Goal: Task Accomplishment & Management: Complete application form

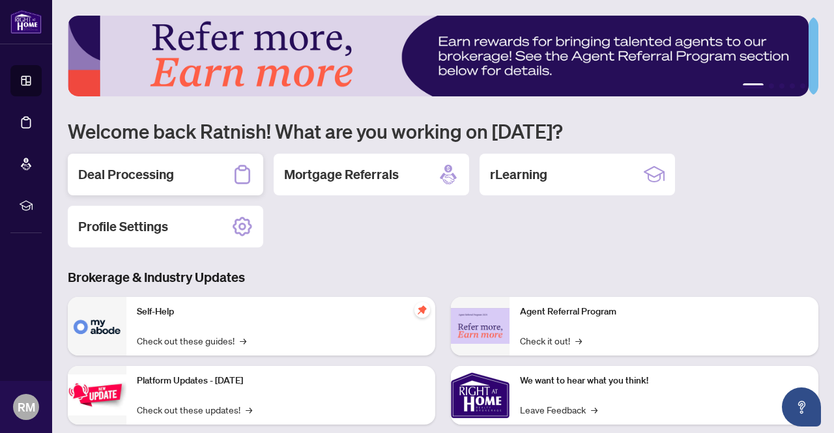
click at [165, 171] on h2 "Deal Processing" at bounding box center [126, 174] width 96 height 18
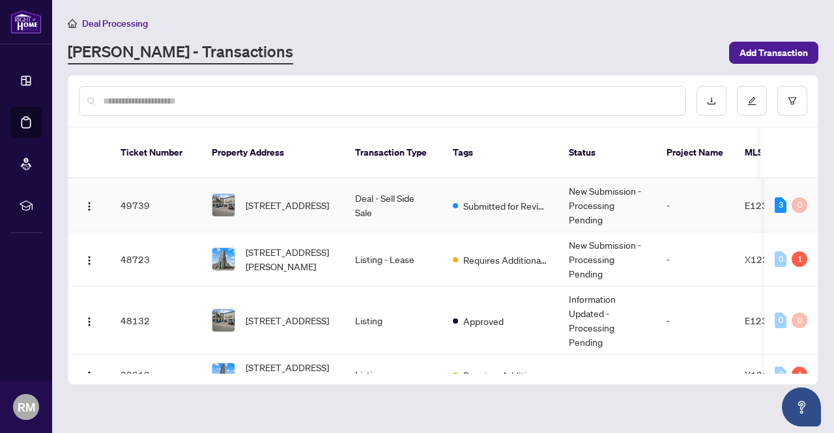
click at [492, 200] on td "Submitted for Review" at bounding box center [500, 206] width 116 height 54
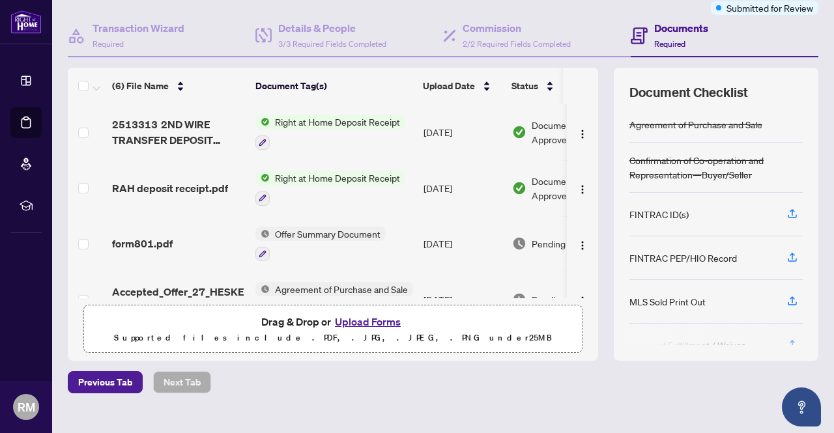
scroll to position [131, 0]
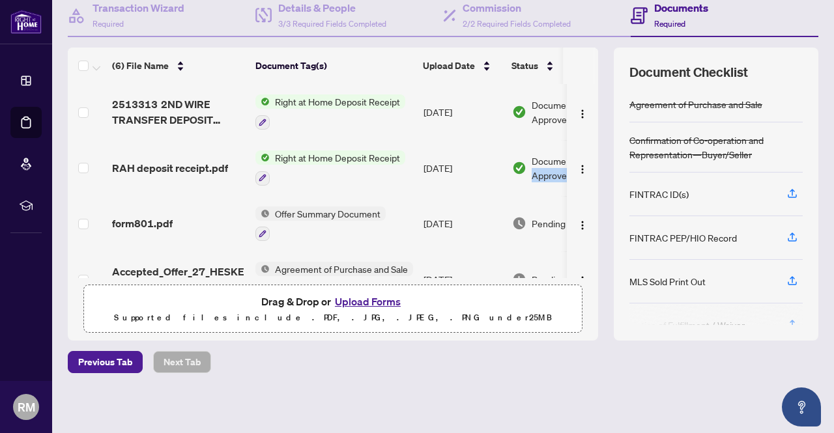
drag, startPoint x: 588, startPoint y: 159, endPoint x: 588, endPoint y: 186, distance: 26.7
click at [588, 186] on div "(6) File Name Document Tag(s) Upload Date Status 2513313 2ND WIRE TRANSFER DEPO…" at bounding box center [443, 194] width 751 height 293
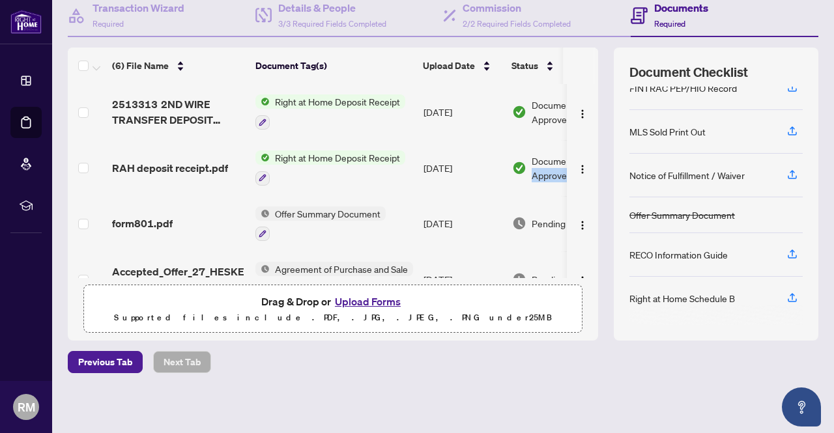
scroll to position [0, 0]
click at [790, 293] on icon "button" at bounding box center [792, 296] width 5 height 7
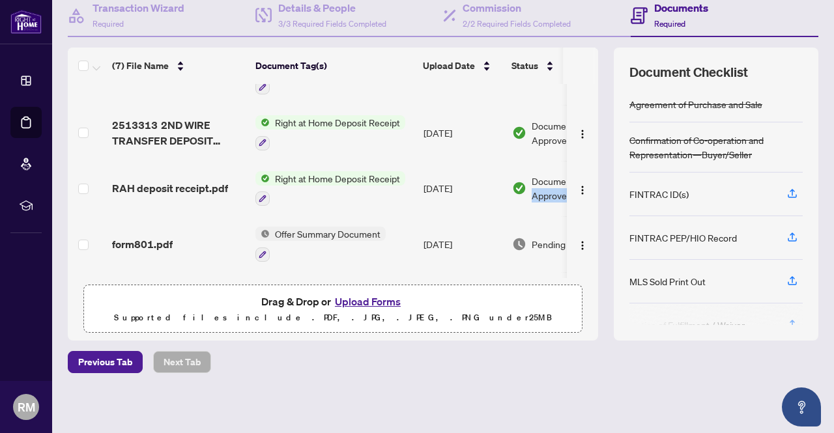
click at [367, 294] on button "Upload Forms" at bounding box center [368, 301] width 74 height 17
click at [352, 294] on button "Upload Forms" at bounding box center [368, 301] width 74 height 17
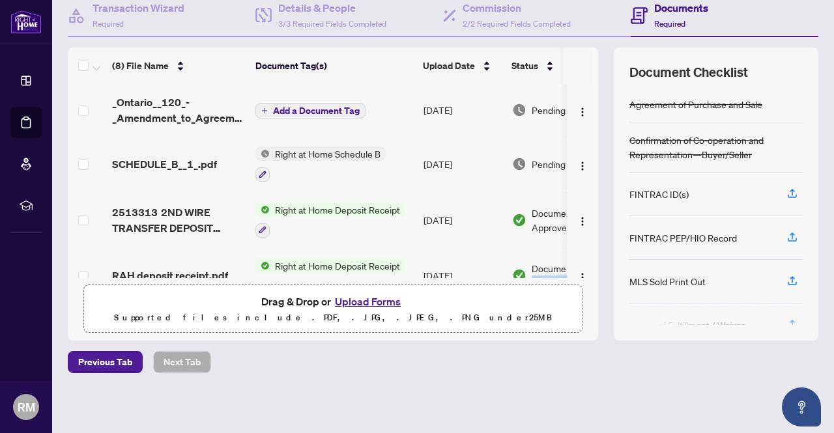
click at [309, 109] on span "Add a Document Tag" at bounding box center [316, 110] width 87 height 9
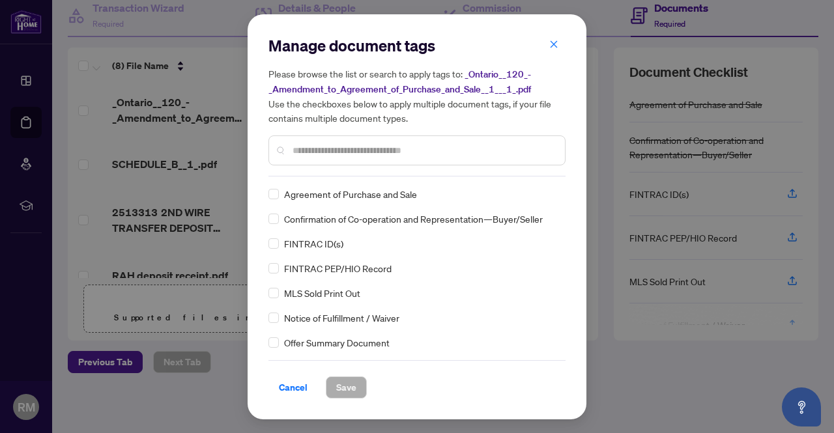
click at [327, 151] on input "text" at bounding box center [424, 150] width 262 height 14
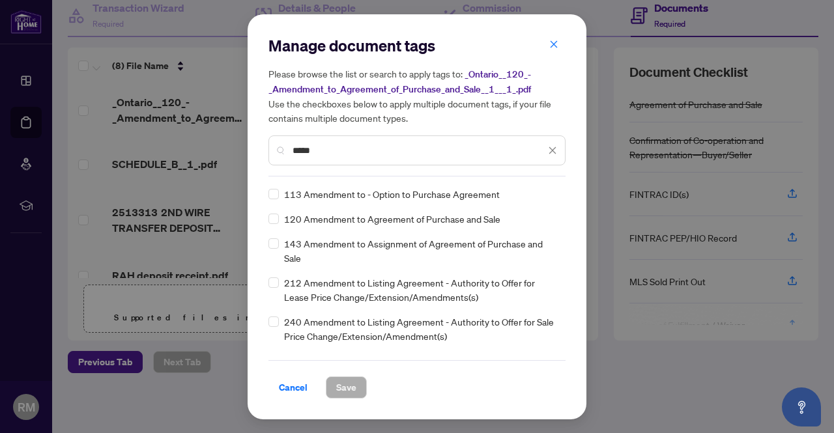
type input "*****"
click at [348, 386] on span "Save" at bounding box center [346, 387] width 20 height 21
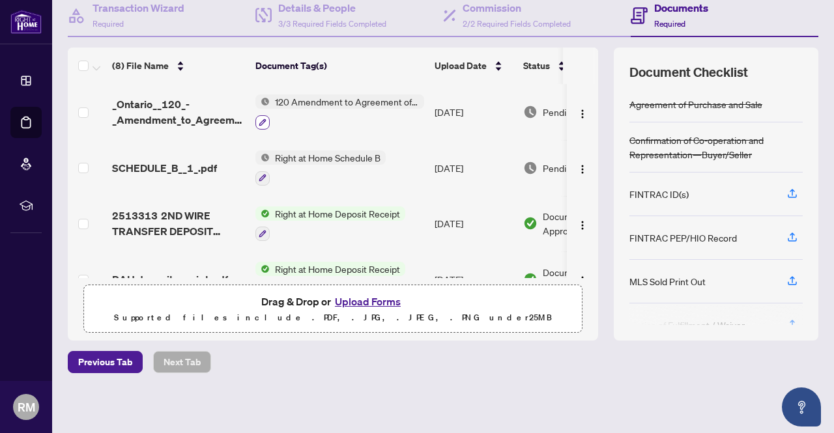
click at [267, 121] on button "button" at bounding box center [262, 122] width 14 height 14
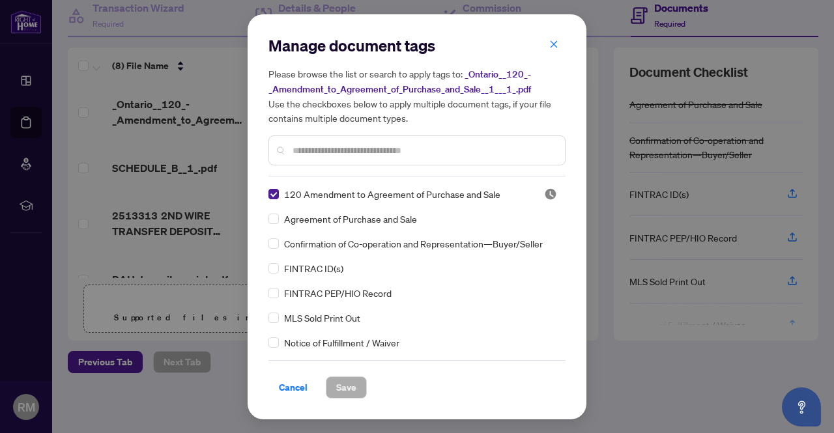
click at [334, 154] on input "text" at bounding box center [424, 150] width 262 height 14
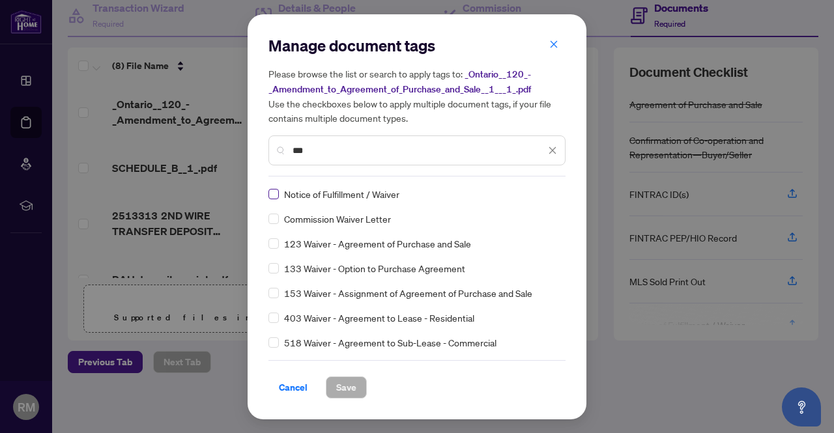
type input "***"
click at [339, 392] on span "Save" at bounding box center [346, 387] width 20 height 21
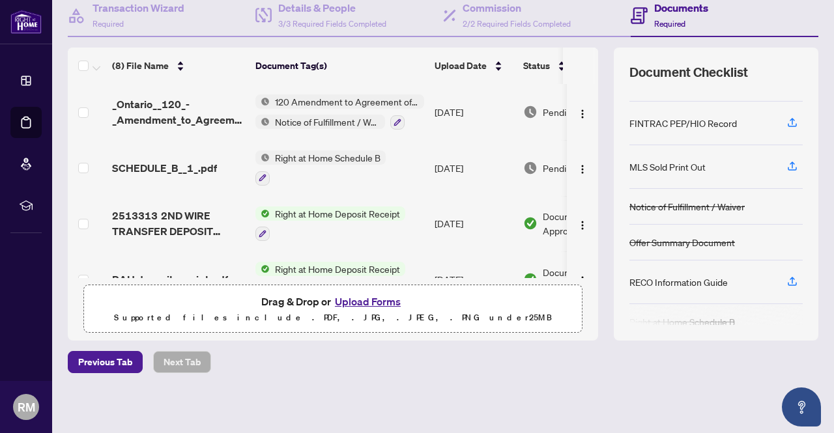
scroll to position [115, 0]
click at [786, 168] on icon "button" at bounding box center [792, 166] width 12 height 12
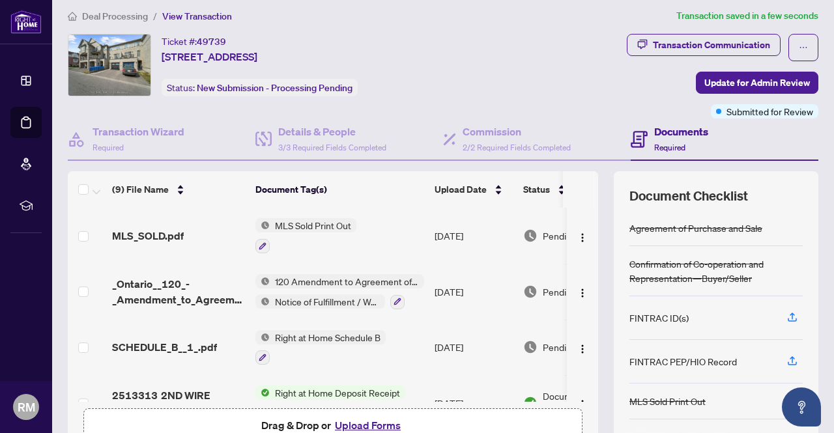
scroll to position [3, 0]
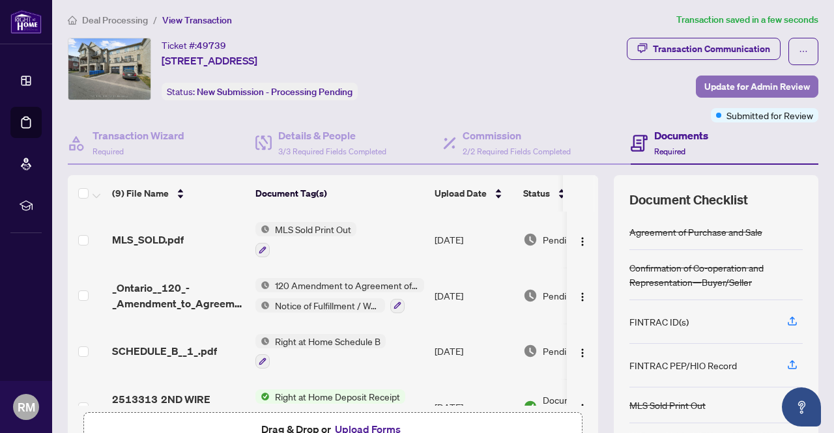
click at [734, 89] on span "Update for Admin Review" at bounding box center [757, 86] width 106 height 21
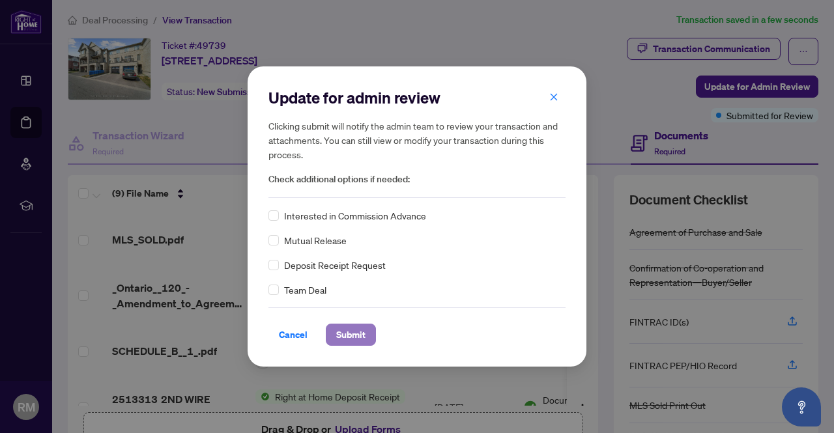
click at [353, 330] on span "Submit" at bounding box center [350, 334] width 29 height 21
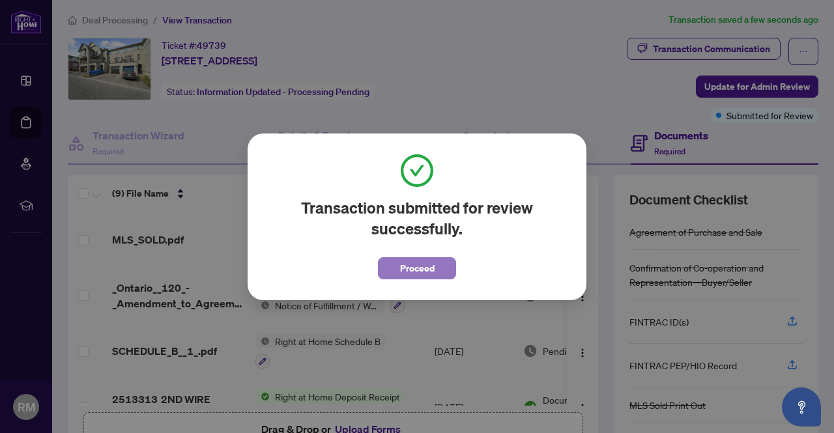
click at [419, 261] on span "Proceed" at bounding box center [417, 268] width 35 height 21
